Goal: Task Accomplishment & Management: Use online tool/utility

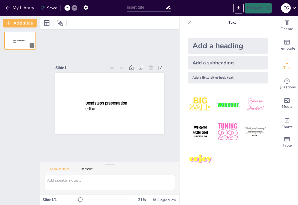
type input "New Sendsteps"
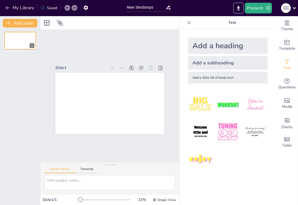
click at [235, 19] on p "Text" at bounding box center [232, 22] width 77 height 13
click at [233, 22] on p "Text" at bounding box center [232, 22] width 77 height 13
click at [288, 40] on icon "Add ready made slides" at bounding box center [287, 42] width 5 height 5
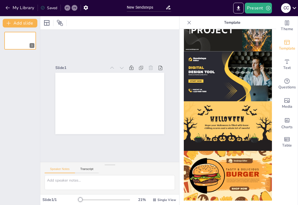
scroll to position [529, 0]
click at [289, 27] on span "Theme" at bounding box center [287, 29] width 12 height 6
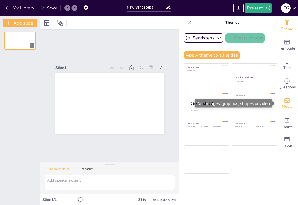
click at [290, 98] on icon "Add images, graphics, shapes or video" at bounding box center [287, 100] width 6 height 6
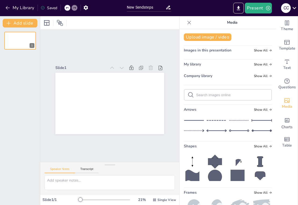
click at [167, 38] on div "Slide 1" at bounding box center [109, 96] width 139 height 132
click at [133, 7] on input "New Sendsteps" at bounding box center [146, 7] width 39 height 8
click at [20, 6] on button "My Library" at bounding box center [20, 7] width 33 height 9
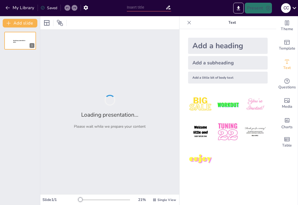
type input "Мовне питання як проблемний аспект у відносинах України та Угорщини"
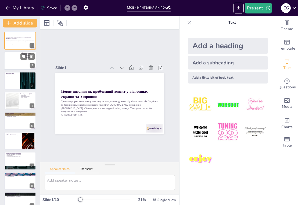
click at [15, 53] on div at bounding box center [12, 61] width 16 height 18
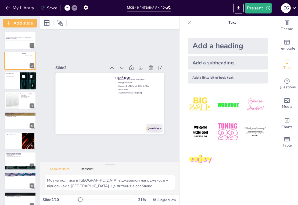
click at [19, 80] on div at bounding box center [20, 81] width 32 height 18
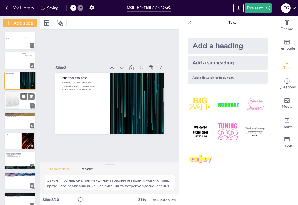
click at [20, 107] on div at bounding box center [20, 100] width 32 height 18
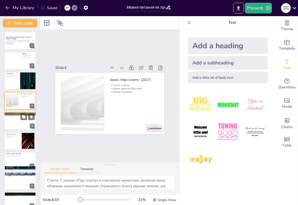
click at [20, 121] on div at bounding box center [20, 121] width 32 height 18
type textarea "Різка реакція Угорщини на українські рішення вказує на серйозність проблеми та …"
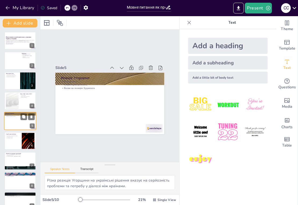
scroll to position [5, 0]
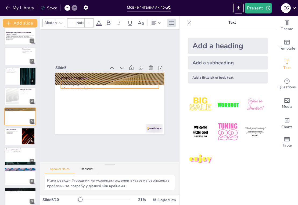
type input "32"
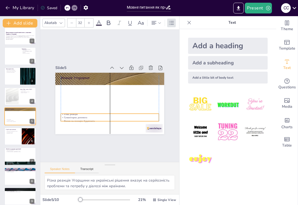
drag, startPoint x: 81, startPoint y: 80, endPoint x: 82, endPoint y: 112, distance: 32.0
click at [82, 112] on p "Різка реакція" at bounding box center [108, 114] width 98 height 14
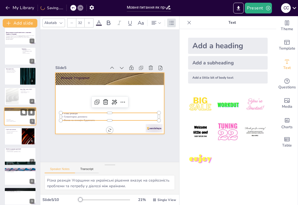
click at [30, 117] on div at bounding box center [20, 116] width 32 height 18
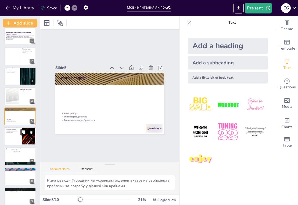
click at [23, 129] on button at bounding box center [23, 132] width 6 height 6
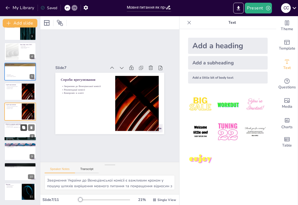
scroll to position [49, 0]
click at [15, 133] on div at bounding box center [20, 131] width 32 height 18
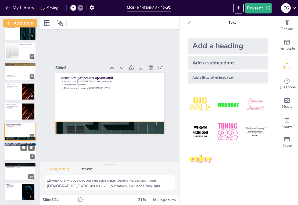
click at [15, 147] on p "Подвійне громадянство" at bounding box center [20, 146] width 29 height 1
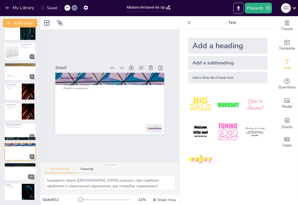
click at [12, 162] on div "Мовне питання як проблемний аспект у відносинах України та Угорщини Презентація…" at bounding box center [20, 92] width 40 height 218
click at [12, 171] on div at bounding box center [20, 171] width 32 height 18
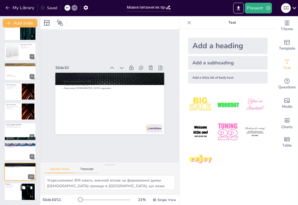
click at [13, 192] on div at bounding box center [20, 191] width 32 height 18
type textarea "Нечітке врегулювання прав меншин в Україні є джерелом постійних конфліктів, що …"
